Goal: Book appointment/travel/reservation

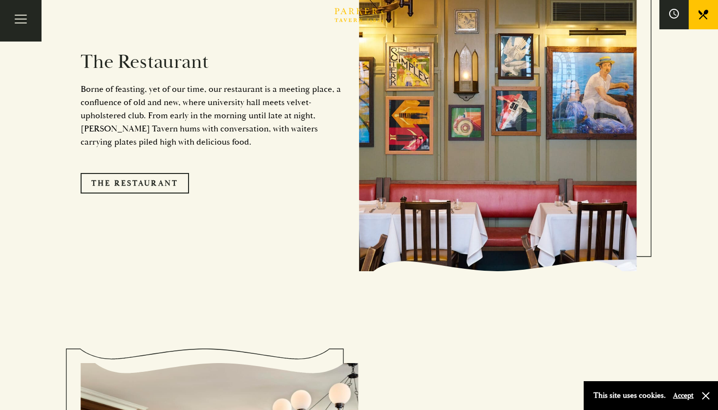
scroll to position [938, 0]
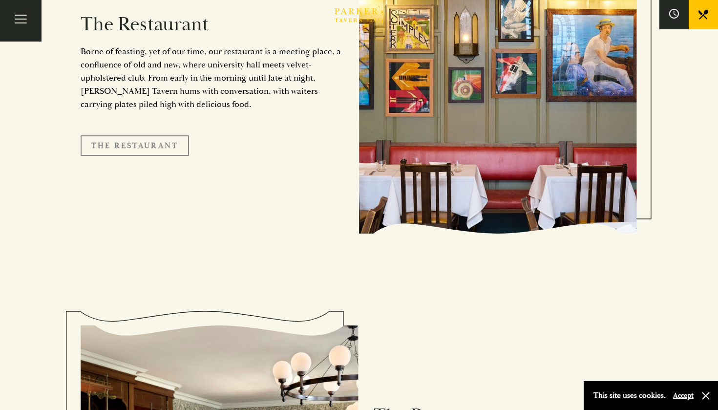
click at [158, 135] on link "The Restaurant" at bounding box center [135, 145] width 108 height 21
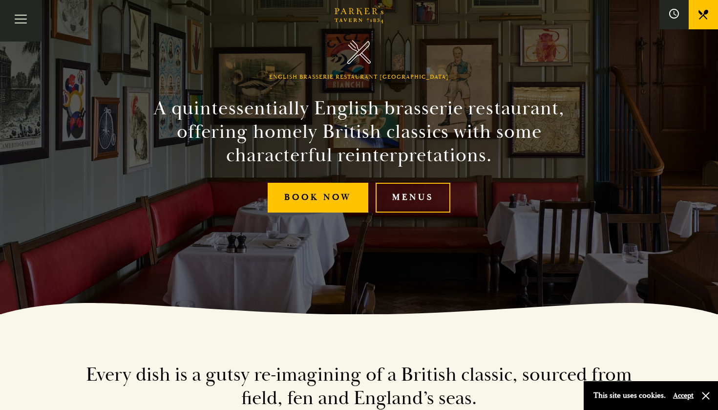
scroll to position [100, 0]
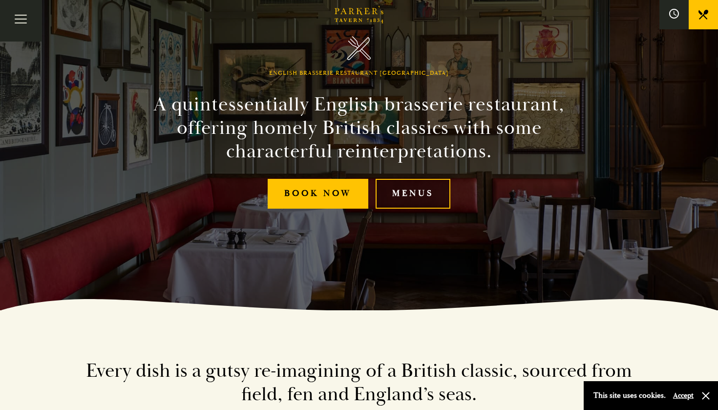
click at [425, 196] on link "Menus" at bounding box center [412, 194] width 75 height 30
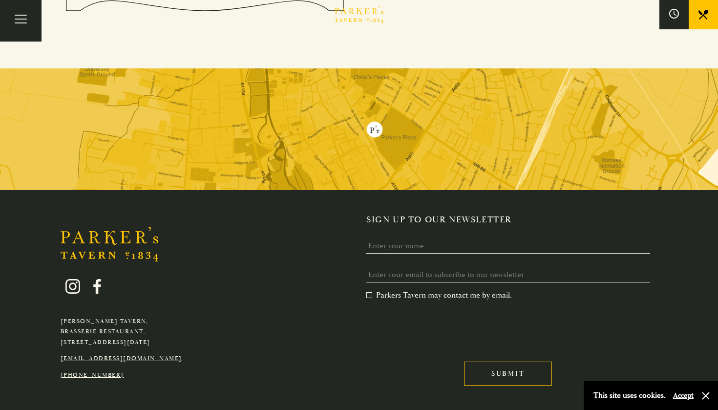
scroll to position [1846, 0]
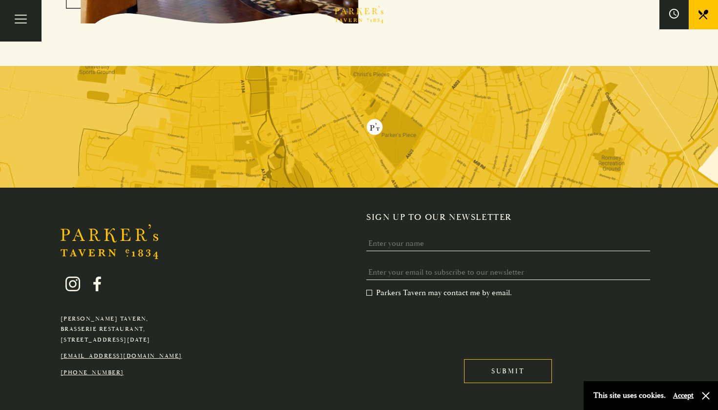
click at [435, 141] on img at bounding box center [359, 127] width 718 height 122
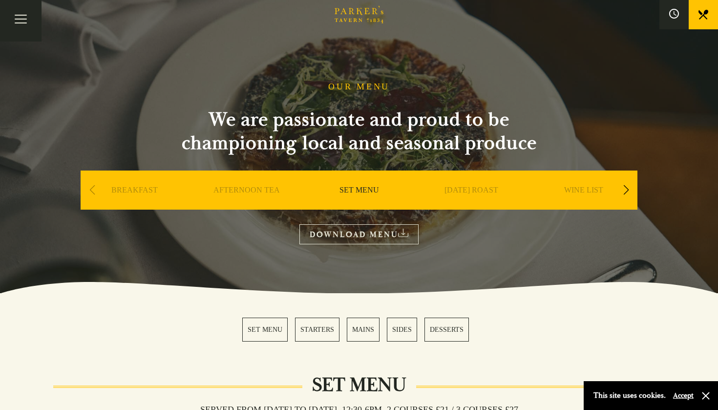
click at [626, 191] on div "Next slide" at bounding box center [625, 189] width 13 height 21
click at [592, 190] on link "A LA CARTE" at bounding box center [583, 204] width 45 height 39
click at [473, 190] on link "WINE LIST" at bounding box center [471, 204] width 39 height 39
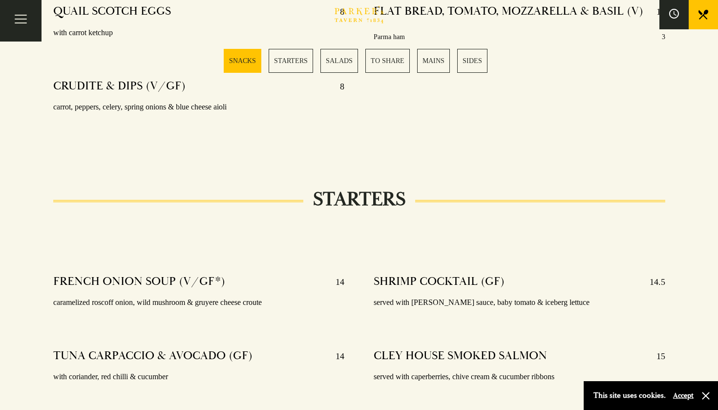
scroll to position [602, 0]
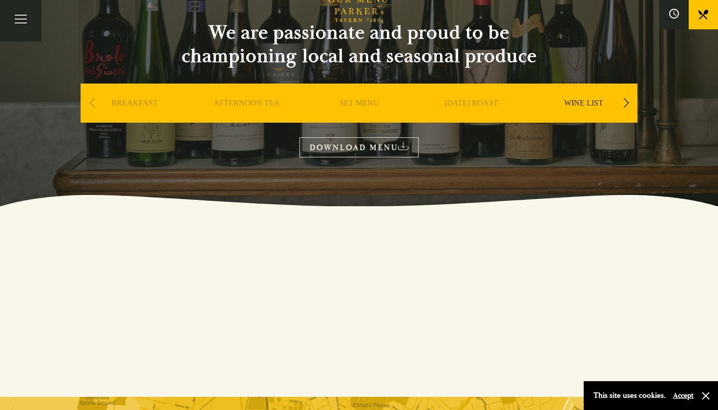
scroll to position [75, 0]
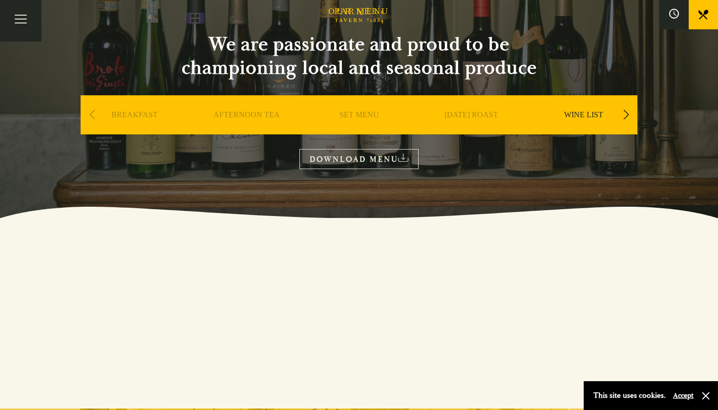
click at [576, 113] on link "WINE LIST" at bounding box center [583, 129] width 39 height 39
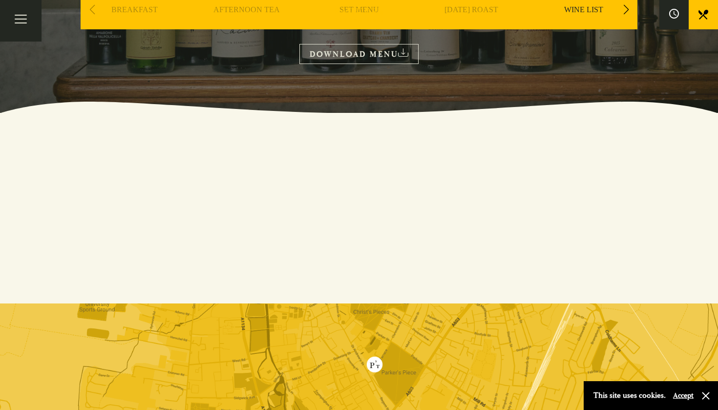
scroll to position [184, 0]
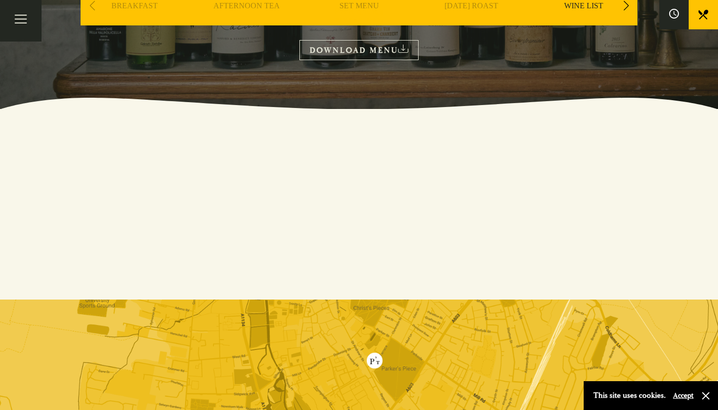
click at [391, 49] on link "DOWNLOAD MENU" at bounding box center [358, 50] width 119 height 20
click at [517, 165] on section at bounding box center [359, 168] width 718 height 20
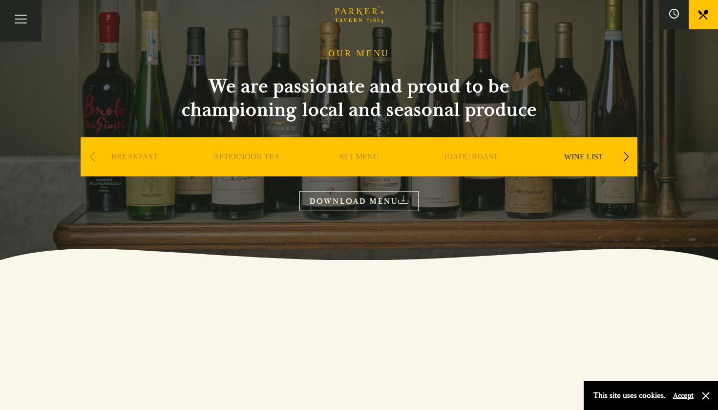
scroll to position [18, 0]
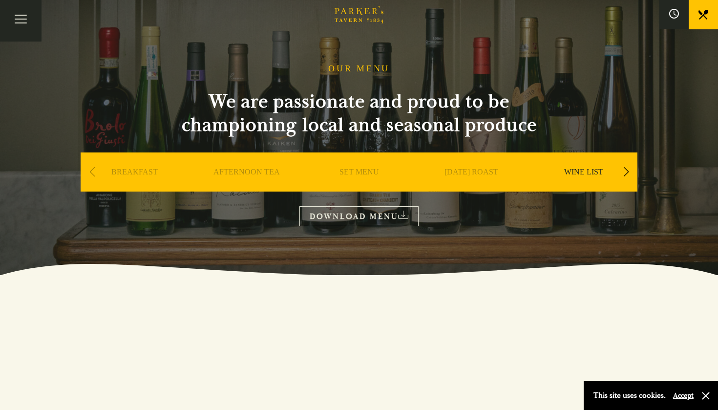
click at [626, 167] on div "Next slide" at bounding box center [625, 171] width 13 height 21
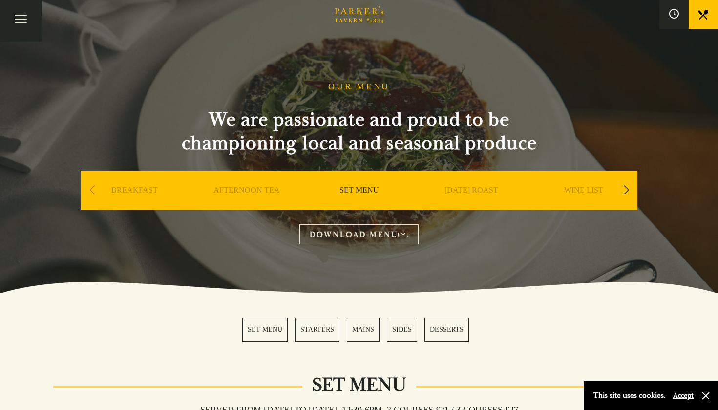
click at [516, 122] on h2 "We are passionate and proud to be championing local and seasonal produce" at bounding box center [359, 131] width 391 height 47
click at [509, 284] on icon at bounding box center [359, 288] width 718 height 12
click at [706, 395] on button "button" at bounding box center [706, 396] width 10 height 10
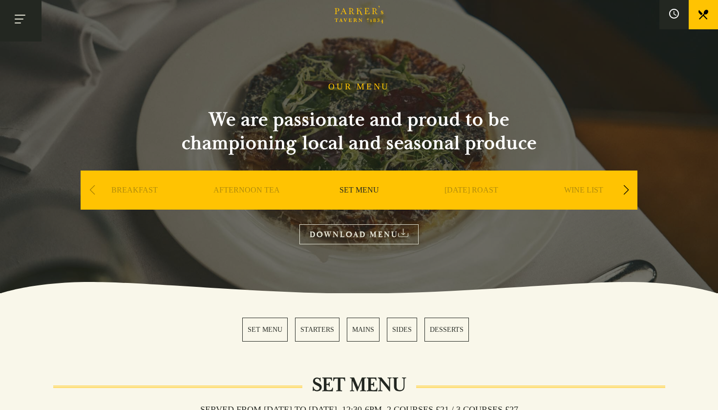
click at [19, 19] on button "Toggle navigation" at bounding box center [21, 21] width 42 height 42
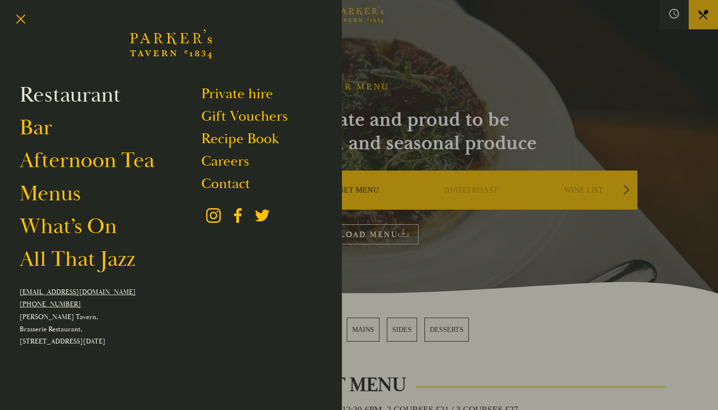
click at [93, 103] on link "Restaurant" at bounding box center [70, 94] width 101 height 27
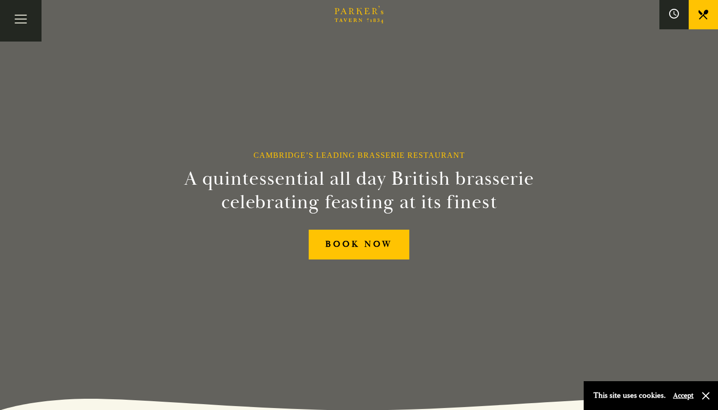
click at [392, 305] on div "Cambridge’s Leading Brasserie Restaurant A quintessential all day British brass…" at bounding box center [359, 205] width 586 height 410
click at [478, 196] on h2 "A quintessential all day British brasserie celebrating feasting at its finest" at bounding box center [358, 190] width 445 height 47
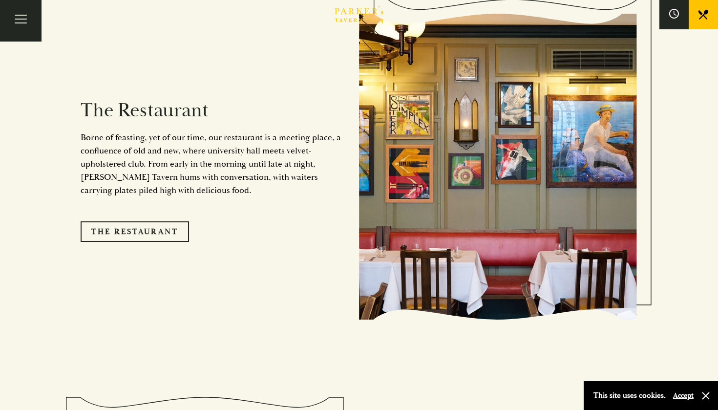
scroll to position [872, 0]
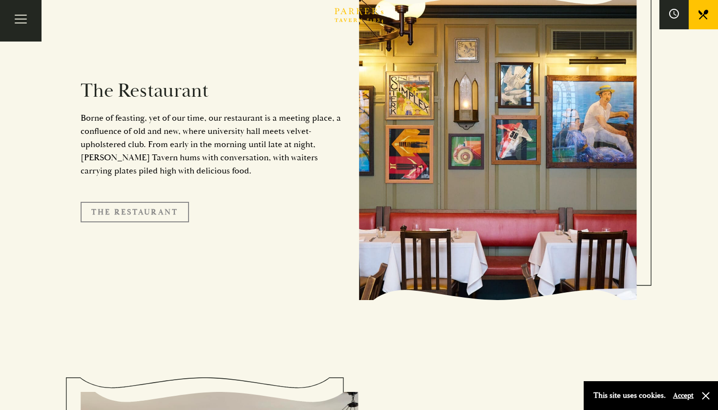
click at [147, 202] on link "The Restaurant" at bounding box center [135, 212] width 108 height 21
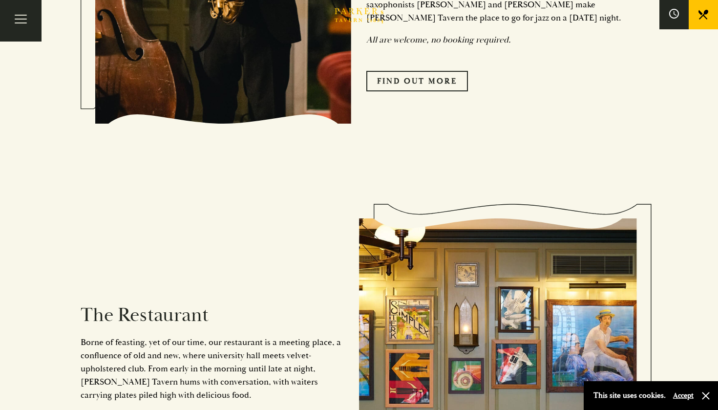
scroll to position [647, 0]
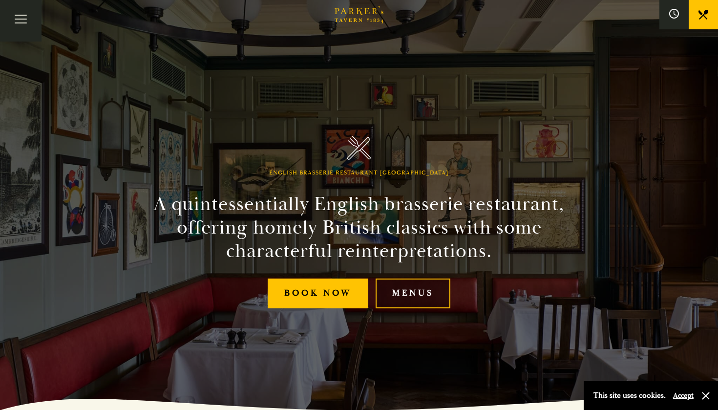
click at [423, 297] on link "Menus" at bounding box center [412, 293] width 75 height 30
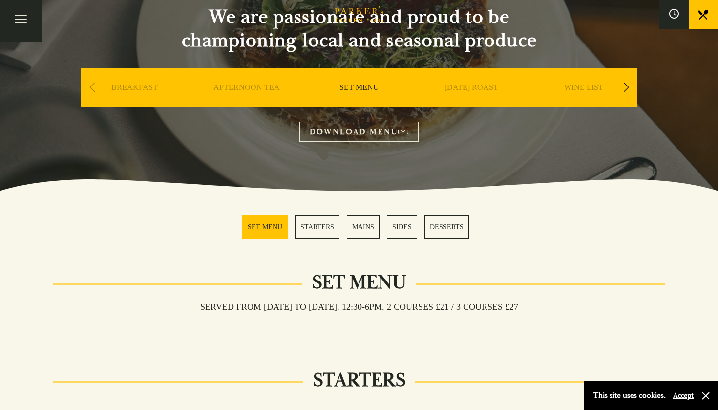
scroll to position [95, 0]
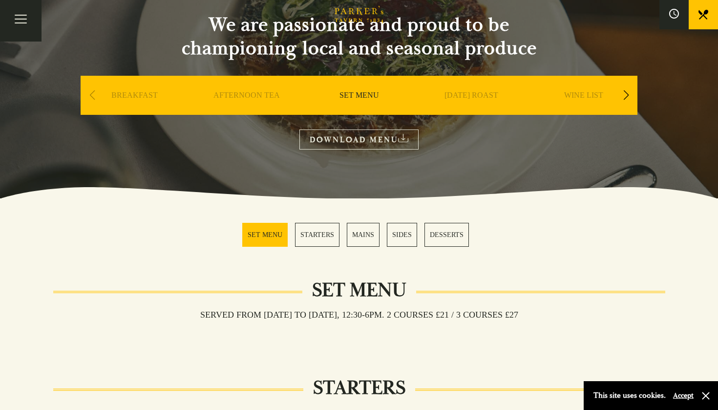
click at [625, 94] on div "Next slide" at bounding box center [625, 94] width 13 height 21
click at [595, 98] on link "A LA CARTE" at bounding box center [583, 109] width 45 height 39
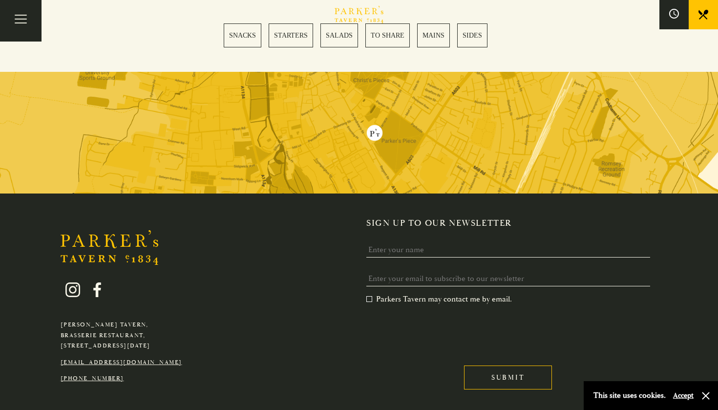
scroll to position [2809, 0]
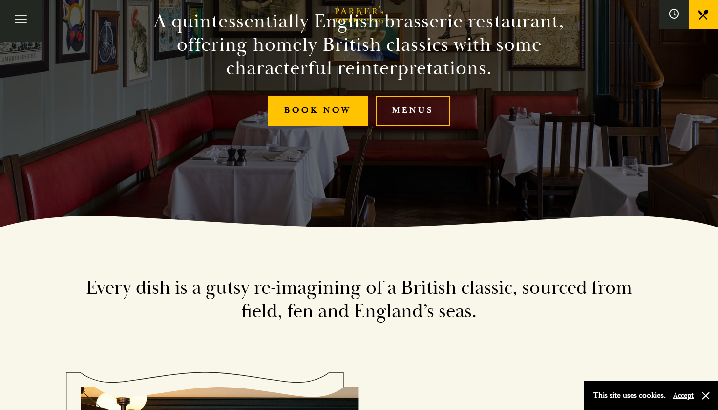
scroll to position [163, 0]
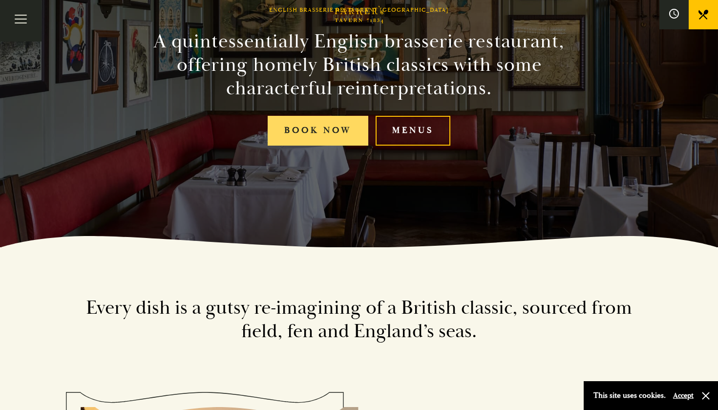
click at [318, 133] on link "Book Now" at bounding box center [318, 131] width 101 height 30
click at [421, 276] on div "Every dish is a gutsy re-imagining of a British classic, sourced from field, fe…" at bounding box center [359, 302] width 586 height 110
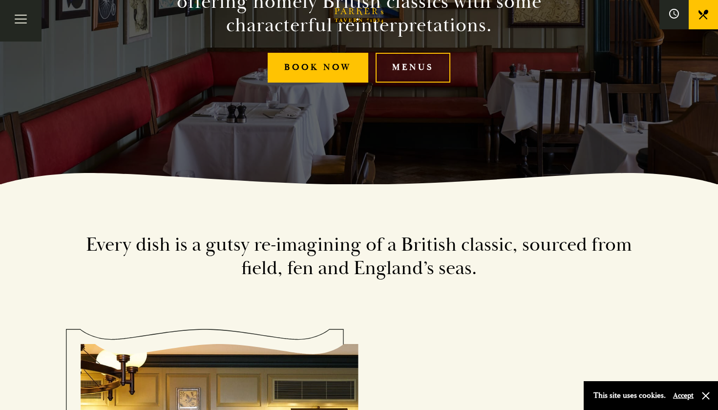
scroll to position [222, 0]
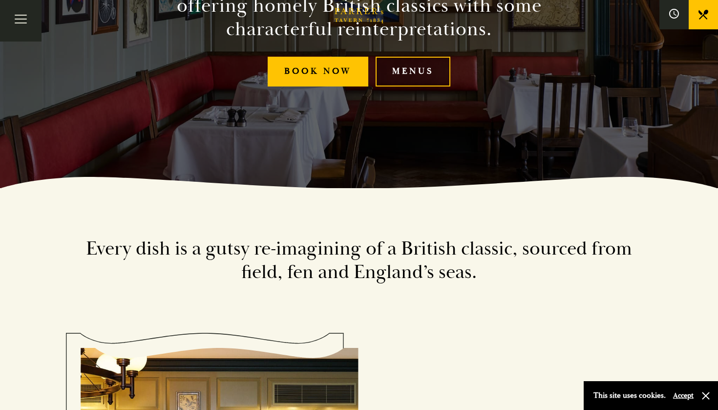
click at [430, 77] on link "Menus" at bounding box center [412, 72] width 75 height 30
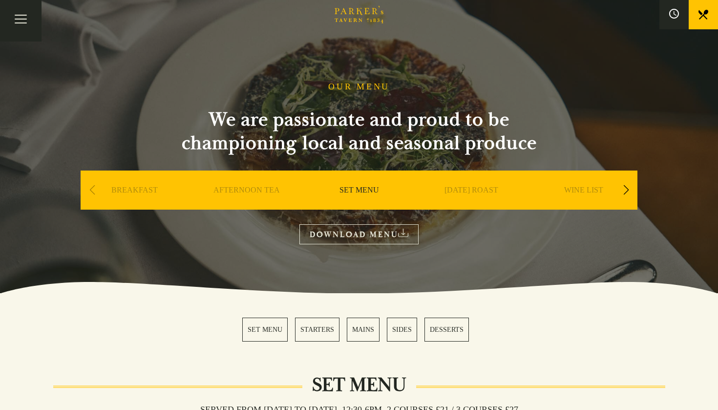
click at [625, 189] on div "Next slide" at bounding box center [625, 189] width 13 height 21
click at [593, 191] on link "A LA CARTE" at bounding box center [583, 204] width 45 height 39
click at [626, 188] on div "Next slide" at bounding box center [625, 189] width 13 height 21
click at [589, 192] on link "DESSERT" at bounding box center [583, 204] width 34 height 39
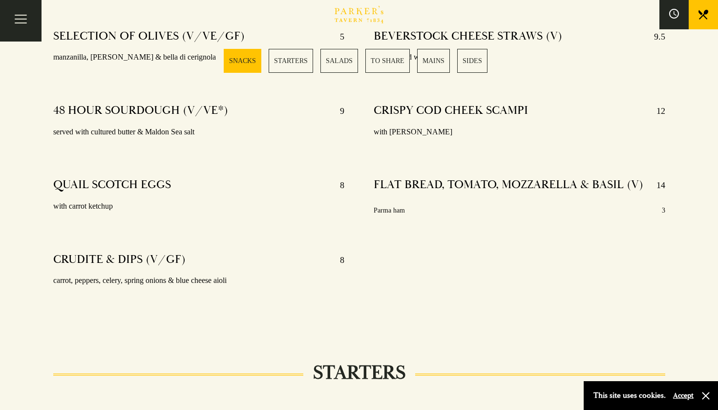
scroll to position [419, 0]
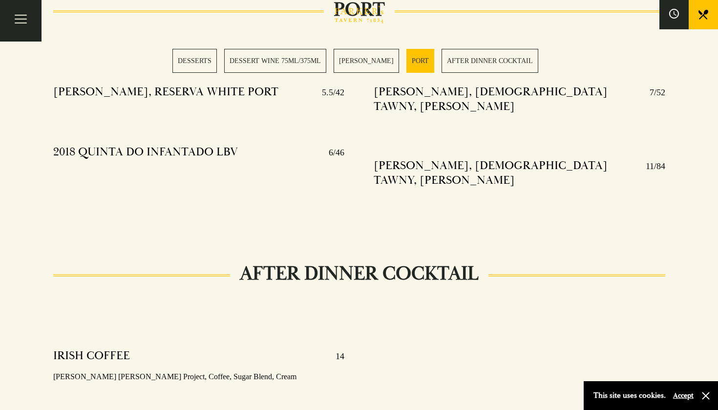
scroll to position [1322, 0]
